Goal: Navigation & Orientation: Find specific page/section

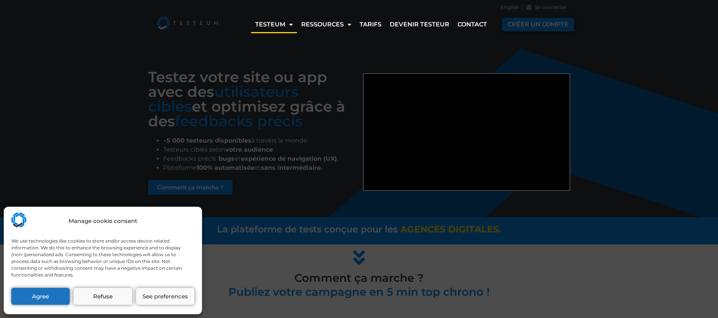
click at [362, 62] on div "Manage cookie consent We use technologies like cookies to store and/or access d…" at bounding box center [359, 159] width 718 height 318
click at [301, 78] on div "Manage cookie consent We use technologies like cookies to store and/or access d…" at bounding box center [359, 159] width 718 height 318
click at [41, 297] on button "Agree" at bounding box center [40, 296] width 58 height 17
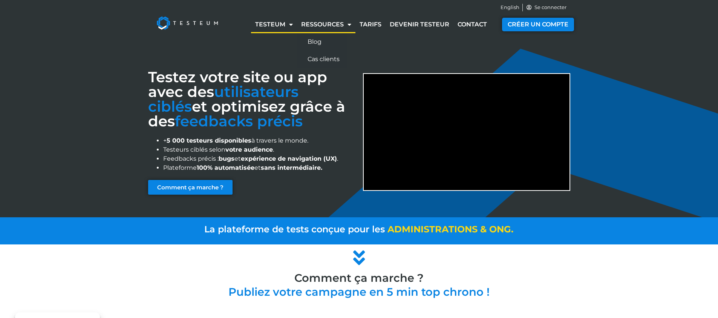
click at [344, 22] on span "Menu" at bounding box center [348, 25] width 8 height 14
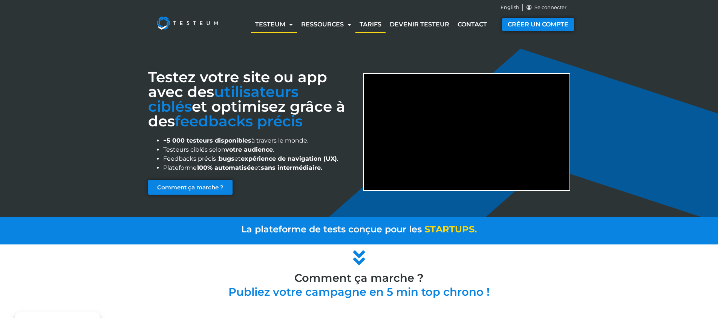
click at [372, 23] on link "Tarifs" at bounding box center [370, 24] width 30 height 17
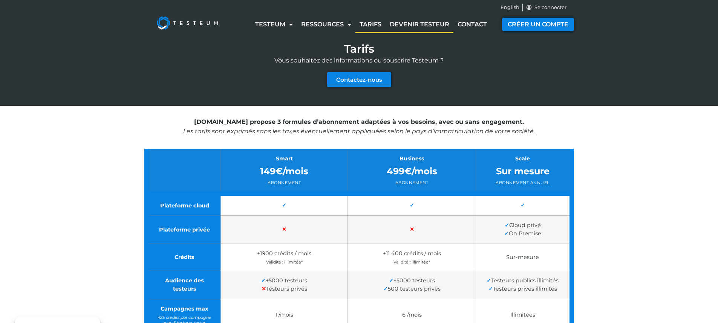
click at [418, 23] on link "Devenir testeur" at bounding box center [420, 24] width 68 height 17
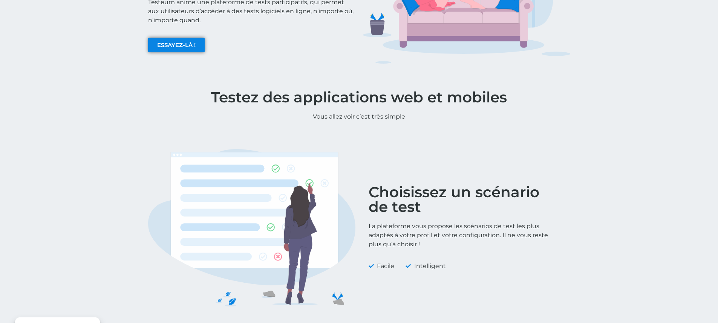
scroll to position [9, 0]
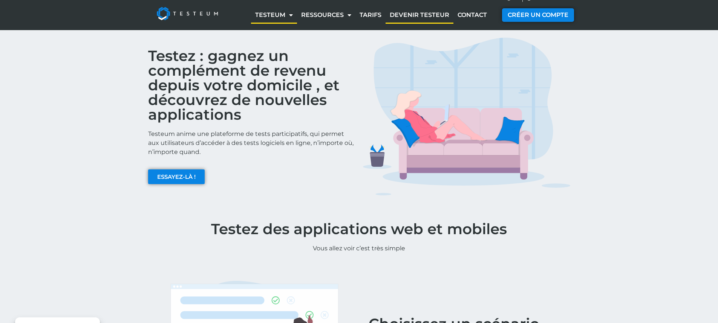
click at [288, 15] on span "Menu" at bounding box center [289, 15] width 8 height 14
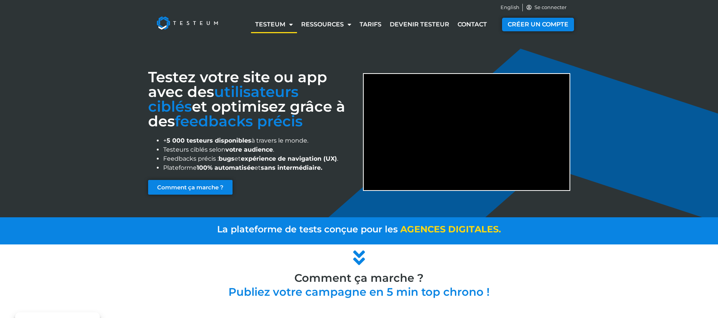
click at [289, 16] on link "Testeum" at bounding box center [274, 24] width 46 height 17
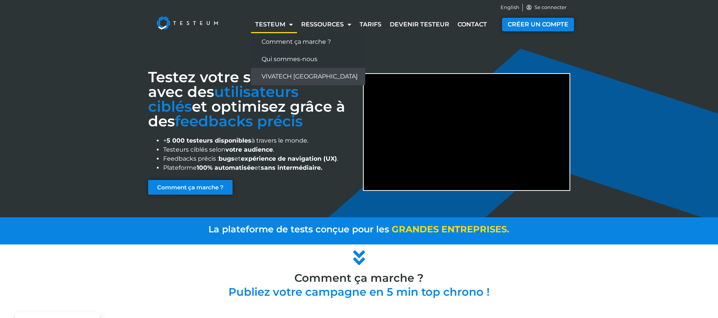
click at [287, 73] on link "VIVATECH [GEOGRAPHIC_DATA]" at bounding box center [308, 76] width 114 height 17
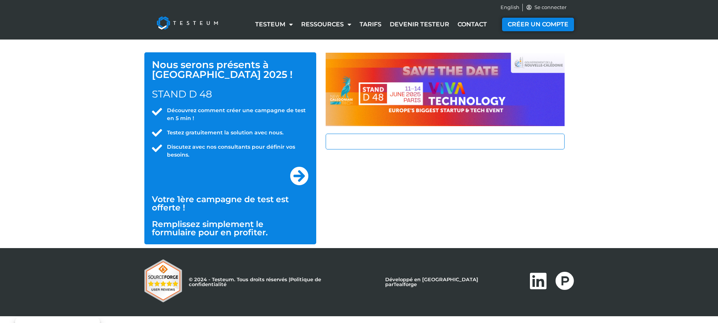
select select "NC"
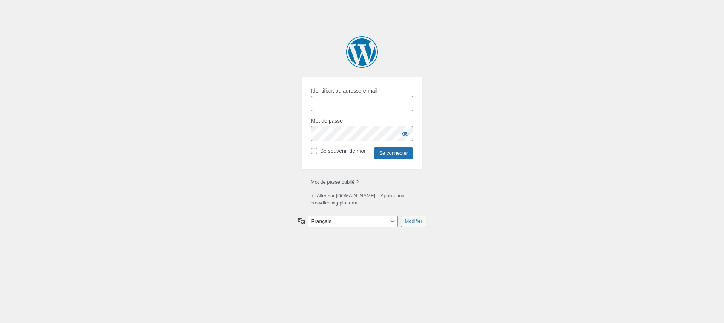
click at [318, 105] on input "Identifiant ou adresse e-mail" at bounding box center [362, 103] width 102 height 15
type input "wpauserS2s81cpd"
click at [397, 157] on input "Se connecter" at bounding box center [393, 153] width 39 height 12
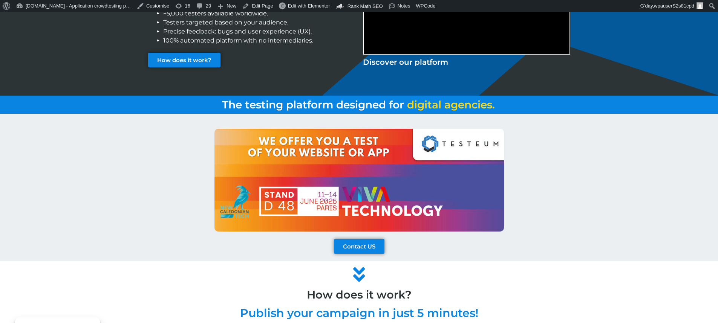
scroll to position [230, 0]
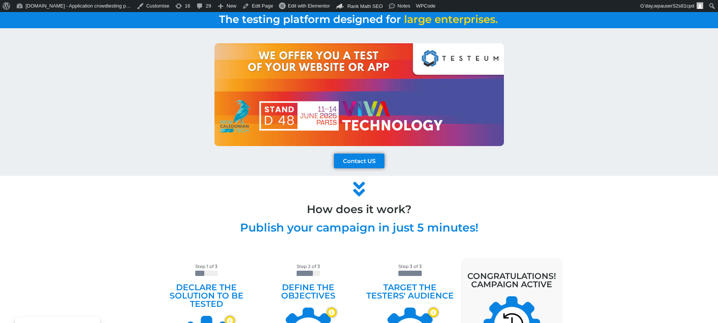
drag, startPoint x: 546, startPoint y: 116, endPoint x: 392, endPoint y: 118, distance: 154.1
click at [392, 118] on div at bounding box center [359, 94] width 430 height 103
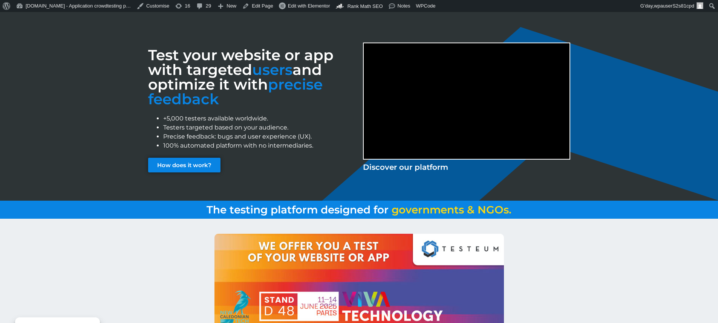
scroll to position [0, 0]
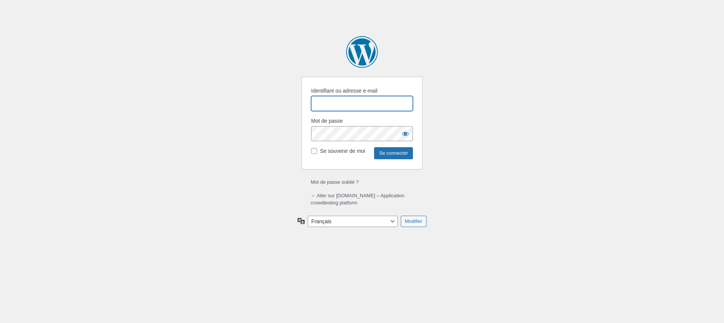
type input "wpauserS2s81cpd"
click at [399, 153] on input "Se connecter" at bounding box center [393, 153] width 39 height 12
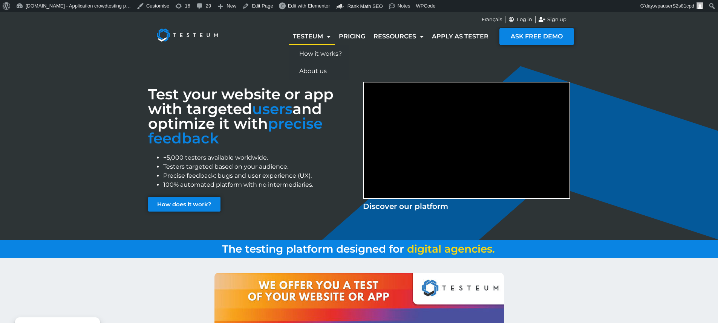
click at [265, 141] on h3 "Test your website or app with targeted users and optimize it with precise feedb…" at bounding box center [251, 116] width 207 height 59
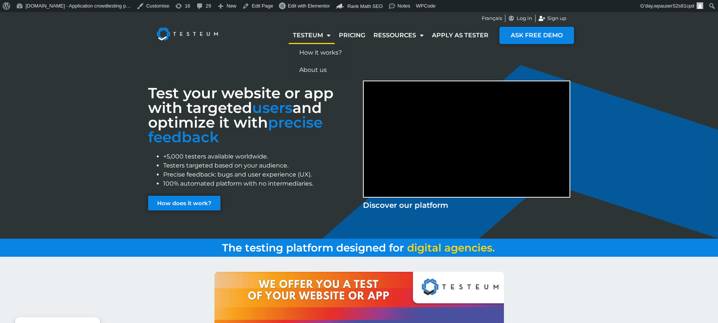
scroll to position [163, 0]
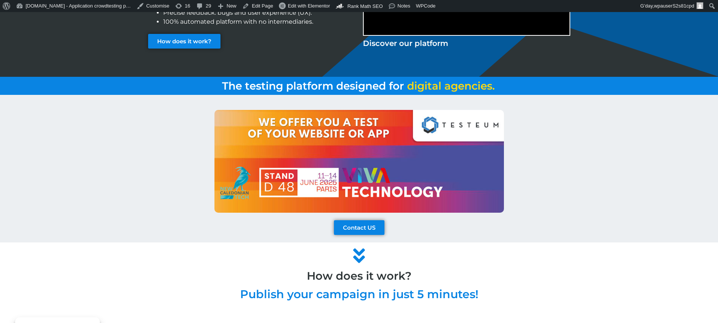
click at [561, 153] on div at bounding box center [359, 161] width 430 height 103
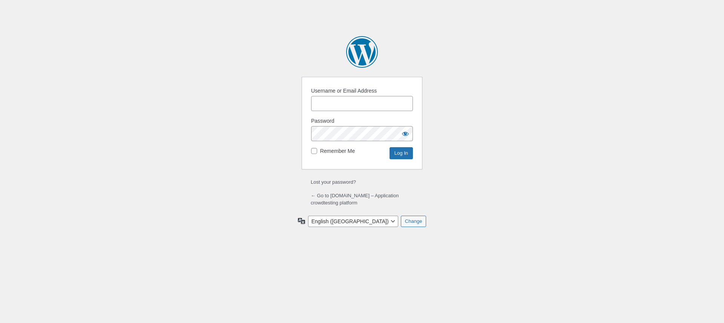
click at [337, 102] on input "Username or Email Address" at bounding box center [362, 103] width 102 height 15
type input "wpauserS2s81cpd"
click at [404, 158] on input "Log In" at bounding box center [400, 153] width 23 height 12
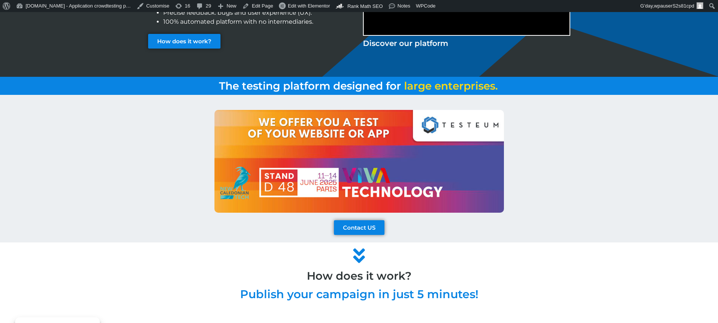
click at [559, 111] on div at bounding box center [359, 161] width 430 height 103
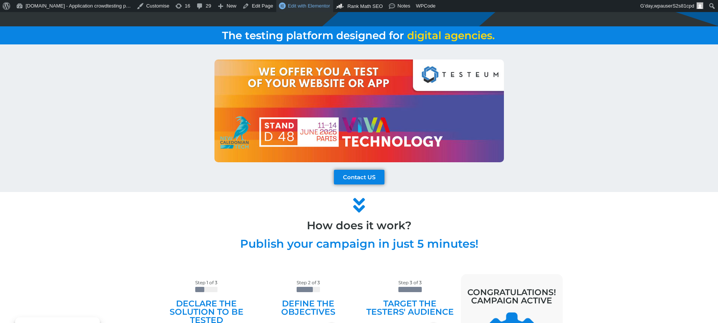
scroll to position [50, 0]
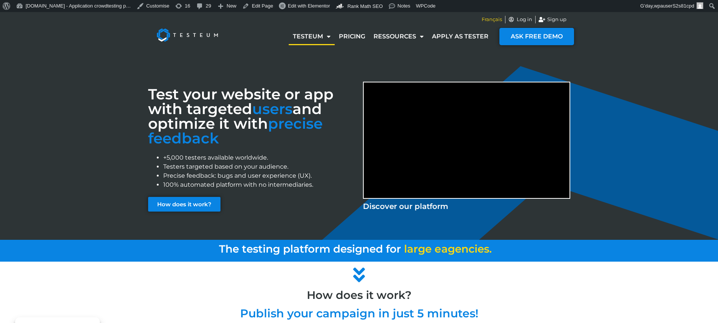
click at [490, 22] on span "Français" at bounding box center [492, 20] width 20 height 8
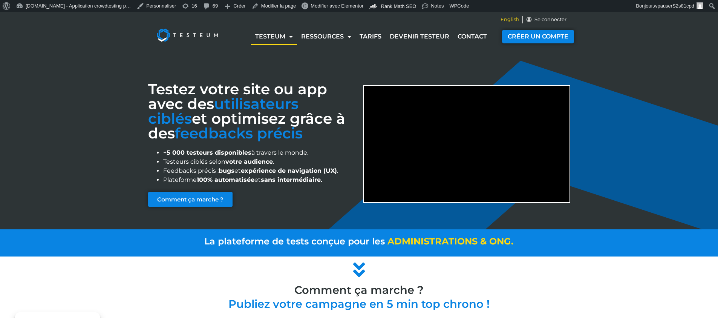
click at [502, 18] on span "English" at bounding box center [509, 20] width 19 height 8
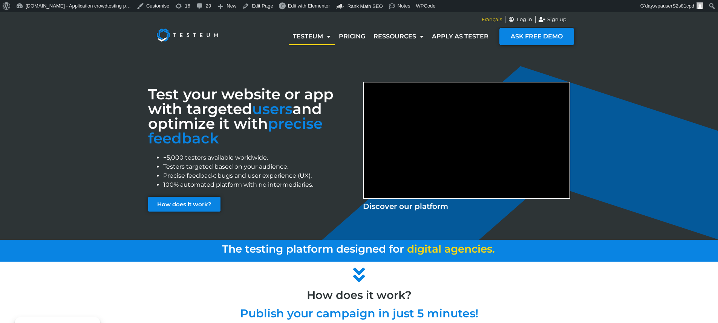
click at [490, 21] on span "Français" at bounding box center [492, 20] width 20 height 8
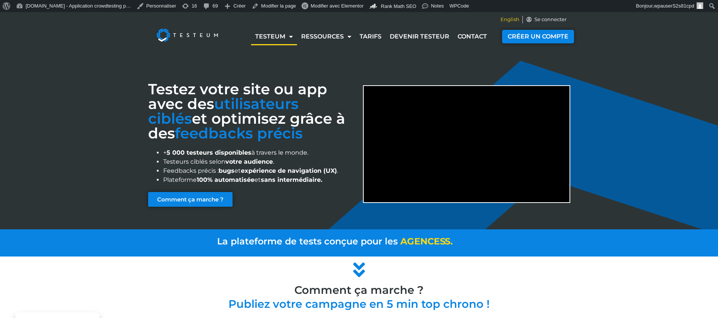
click at [508, 17] on span "English" at bounding box center [509, 20] width 19 height 8
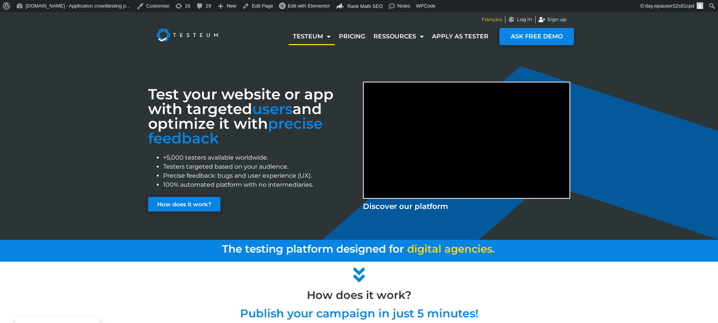
click at [487, 22] on span "Français" at bounding box center [492, 20] width 20 height 8
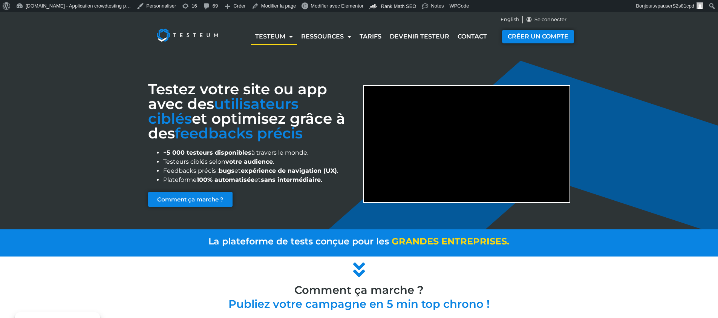
click at [626, 80] on div "Testez votre site ou app avec des utilisateurs ciblés et optimisez grâce à des …" at bounding box center [359, 140] width 718 height 177
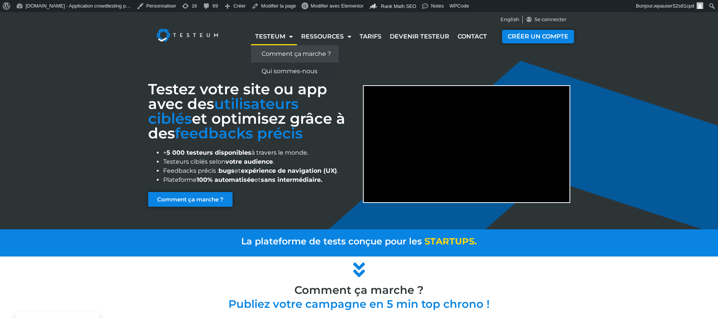
click at [279, 49] on link "Comment ça marche ?" at bounding box center [294, 53] width 87 height 17
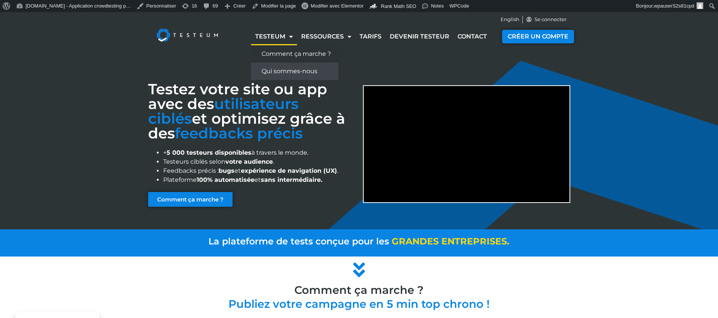
click at [283, 68] on link "Qui sommes-nous" at bounding box center [294, 71] width 87 height 17
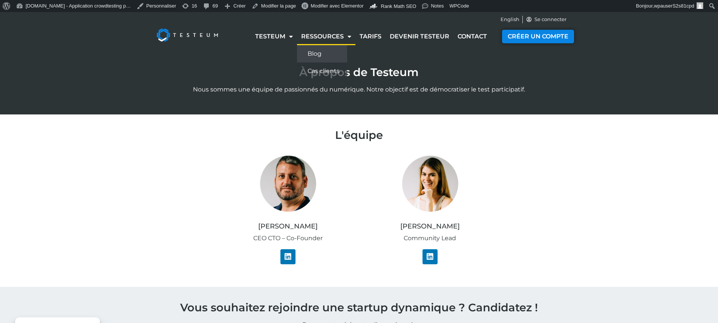
click at [321, 55] on link "Blog" at bounding box center [322, 53] width 50 height 17
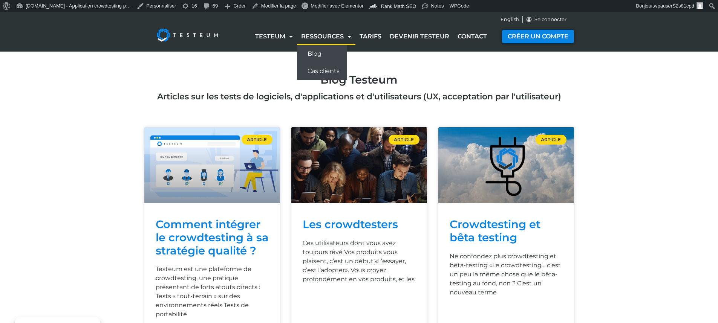
click at [332, 68] on link "Cas clients" at bounding box center [322, 71] width 50 height 17
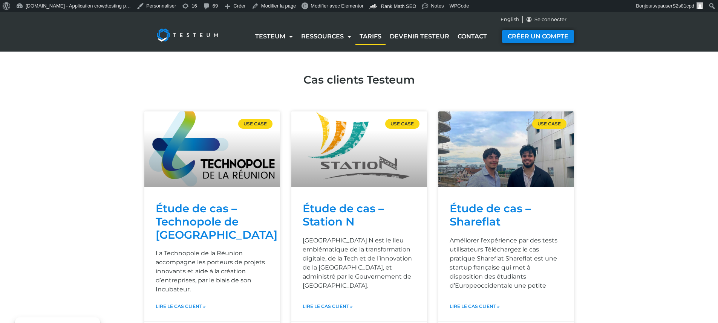
click at [367, 34] on link "Tarifs" at bounding box center [370, 36] width 30 height 17
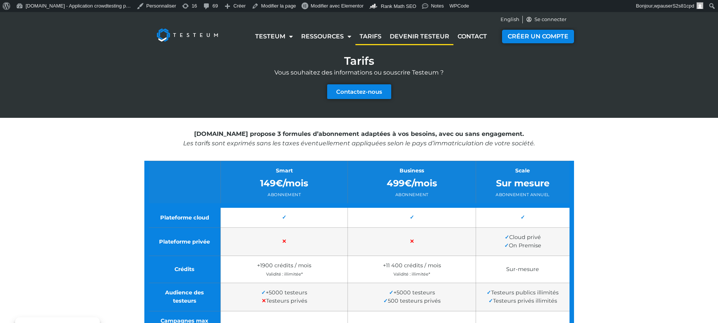
click at [413, 29] on link "Devenir testeur" at bounding box center [420, 36] width 68 height 17
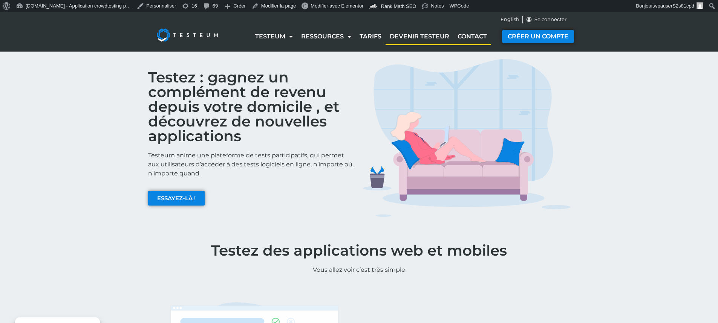
click at [488, 44] on link "Contact" at bounding box center [472, 36] width 38 height 17
click at [474, 40] on link "Contact" at bounding box center [472, 36] width 38 height 17
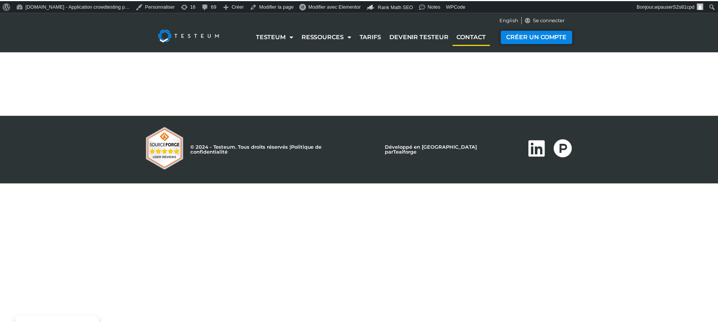
select select "NC"
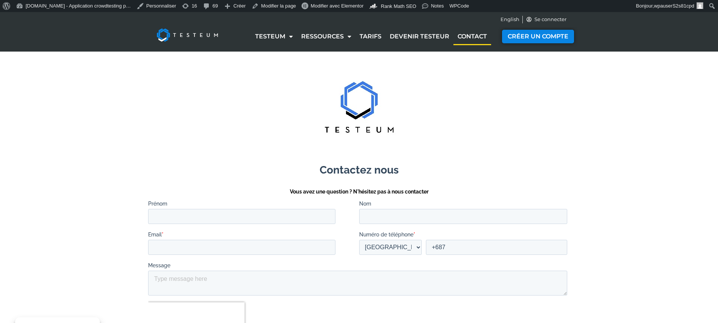
click at [503, 24] on div "English Se connecter" at bounding box center [359, 19] width 430 height 15
click at [504, 19] on span "English" at bounding box center [509, 20] width 19 height 8
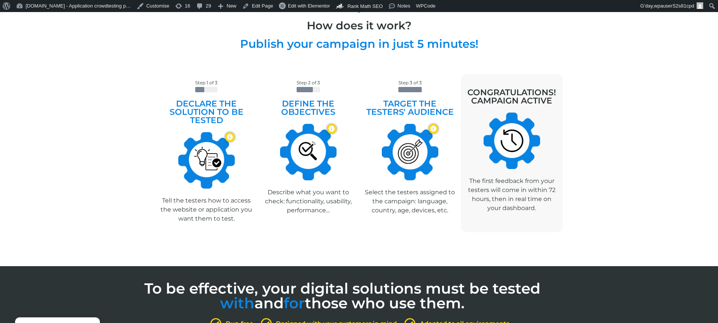
scroll to position [5, 0]
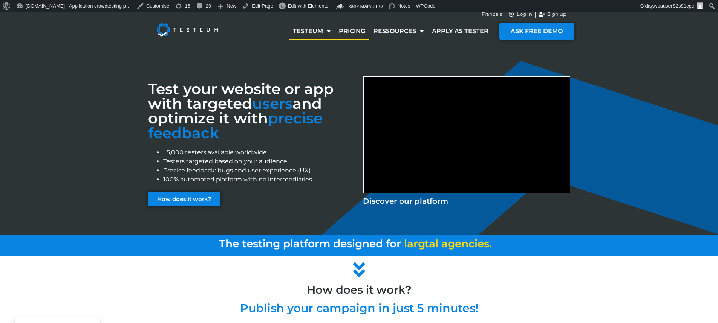
click at [352, 36] on link "Pricing" at bounding box center [352, 31] width 35 height 17
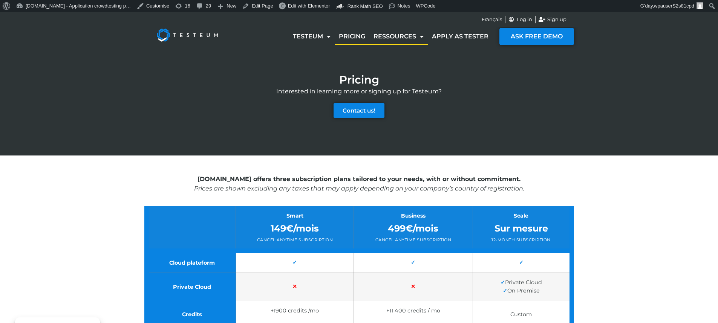
click at [394, 38] on link "Ressources" at bounding box center [398, 36] width 58 height 17
click at [343, 112] on span "Contact us!" at bounding box center [359, 111] width 33 height 6
click at [311, 34] on link "Testeum" at bounding box center [312, 36] width 46 height 17
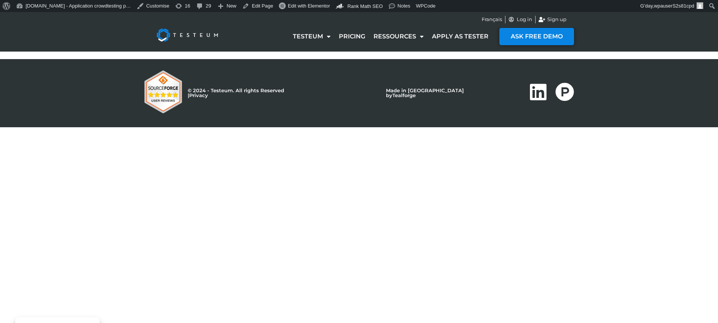
select select "NC"
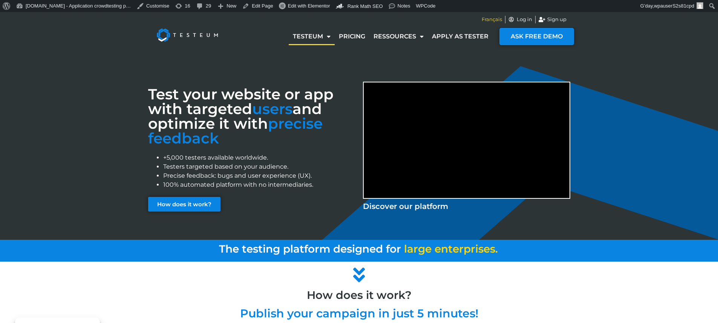
click at [494, 20] on span "Français" at bounding box center [492, 20] width 20 height 8
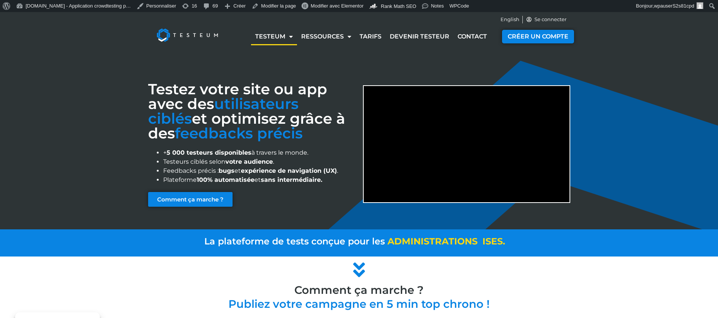
click at [609, 208] on div "Testez votre site ou app avec des utilisateurs ciblés et optimisez grâce à des …" at bounding box center [359, 140] width 718 height 177
